Goal: Task Accomplishment & Management: Use online tool/utility

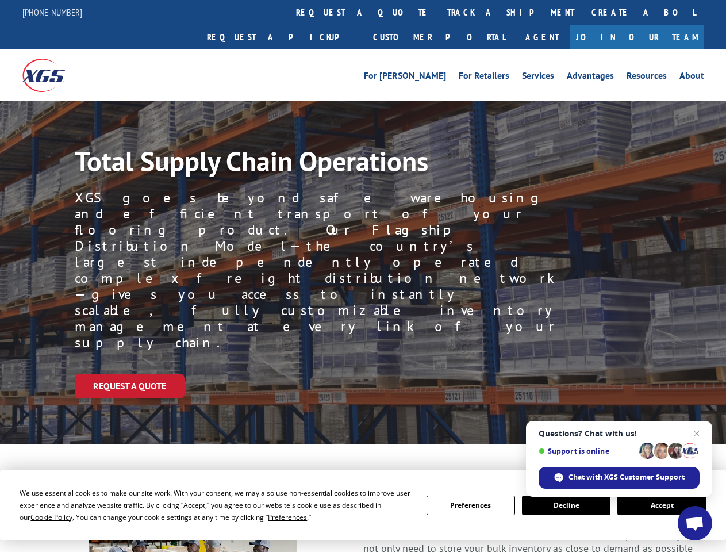
click at [363, 374] on div "Request a Quote" at bounding box center [400, 386] width 651 height 25
click at [40, 517] on span "Cookie Policy" at bounding box center [51, 517] width 42 height 10
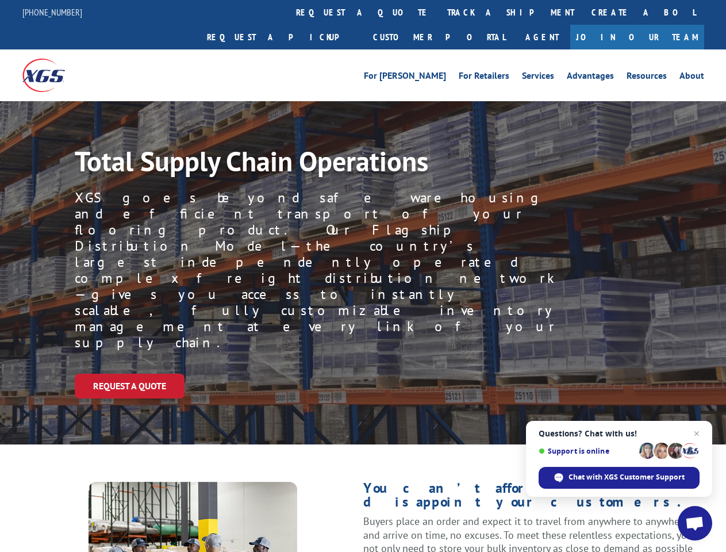
click at [363, 374] on div "Request a Quote" at bounding box center [400, 386] width 651 height 25
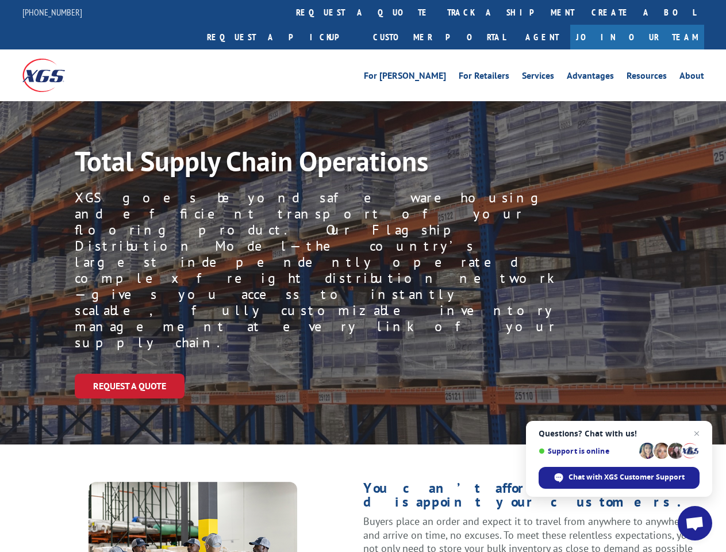
click at [438, 12] on link "track a shipment" at bounding box center [510, 12] width 144 height 25
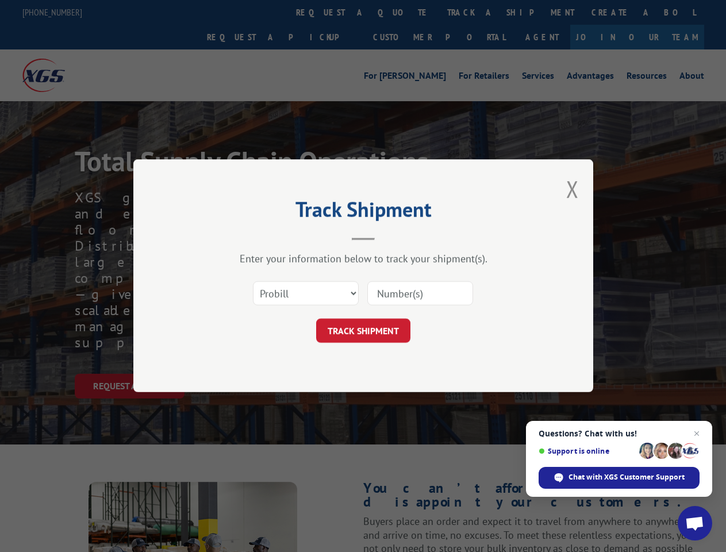
click at [401, 12] on div "Track Shipment Enter your information below to track your shipment(s). Select c…" at bounding box center [363, 276] width 726 height 552
click at [473, 12] on div "Track Shipment Enter your information below to track your shipment(s). Select c…" at bounding box center [363, 276] width 726 height 552
